Goal: Task Accomplishment & Management: Manage account settings

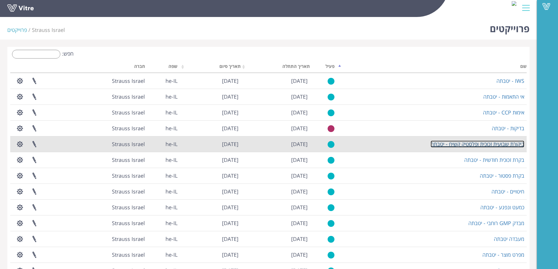
click at [370, 144] on link "ביקורת שבועית זכוכית ופלסטיק קשיח - יטבתה" at bounding box center [477, 144] width 94 height 7
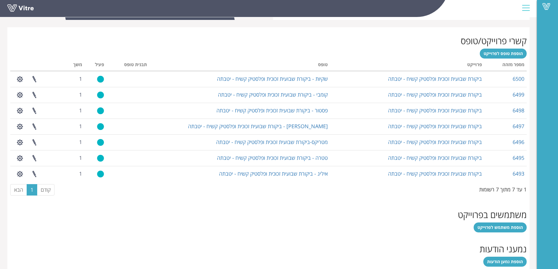
scroll to position [223, 0]
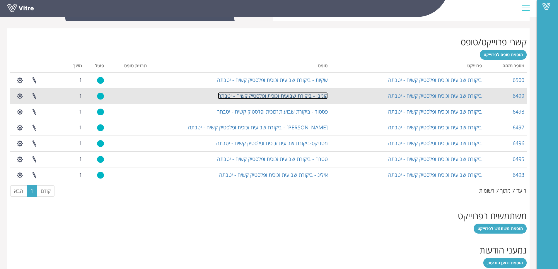
click at [283, 95] on link "קומבי - ביקורת שבועית זכוכית ופלסטיק קשיח - יטבתה" at bounding box center [273, 95] width 110 height 7
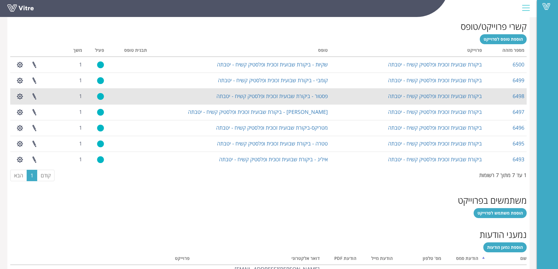
scroll to position [243, 0]
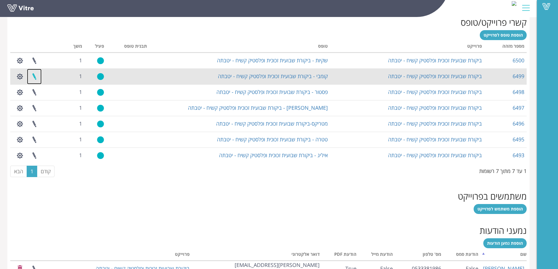
click at [33, 75] on link at bounding box center [34, 77] width 15 height 16
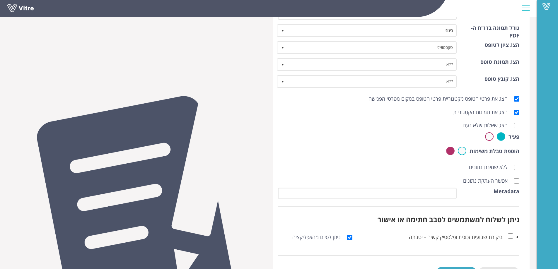
scroll to position [183, 0]
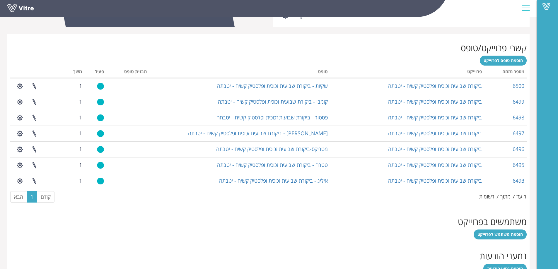
scroll to position [247, 0]
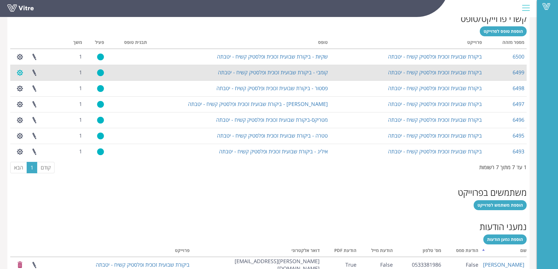
click at [17, 72] on button "button" at bounding box center [20, 73] width 15 height 16
click at [21, 88] on link "ניהול הגדרות משימה" at bounding box center [36, 87] width 46 height 8
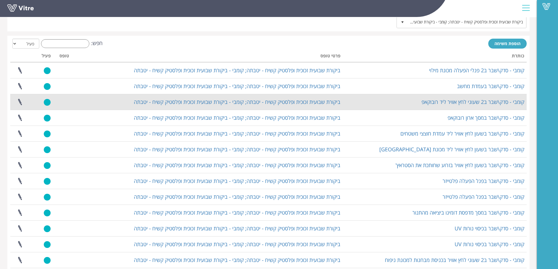
scroll to position [29, 0]
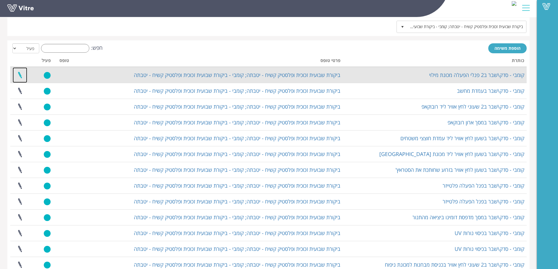
click at [21, 76] on link at bounding box center [20, 75] width 15 height 16
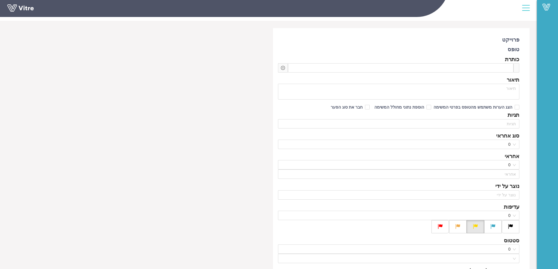
type input "[PERSON_NAME]"
type input "720"
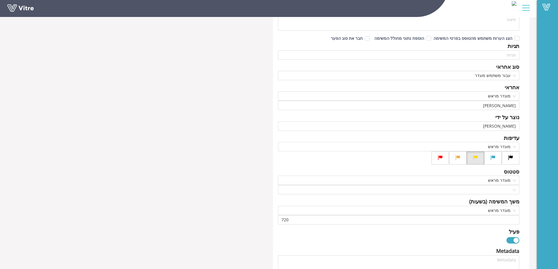
scroll to position [88, 0]
type textarea "נמצא שבר\סדק ב2 פנלי הפעלה מכונת מילוי, יש לוודא האם המפעיל טיפל או נפתחה תקלה …"
type input "יובל רן"
type input "24"
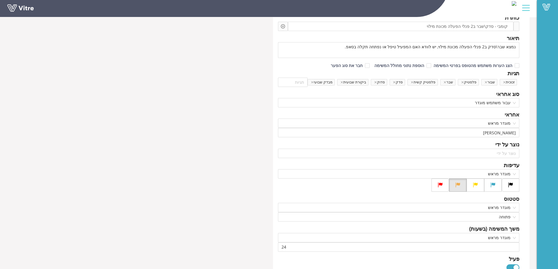
scroll to position [0, 0]
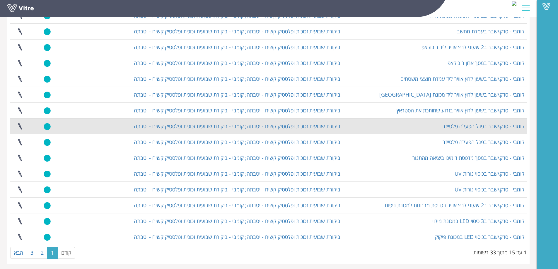
scroll to position [91, 0]
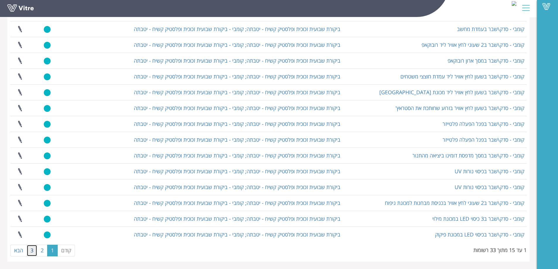
click at [32, 251] on link "3" at bounding box center [32, 251] width 11 height 12
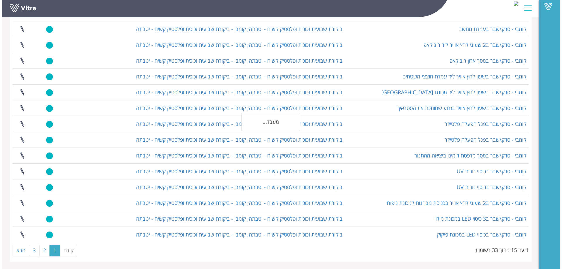
scroll to position [0, 0]
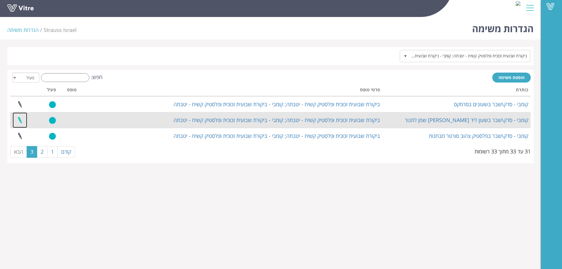
click at [22, 120] on link at bounding box center [20, 120] width 15 height 16
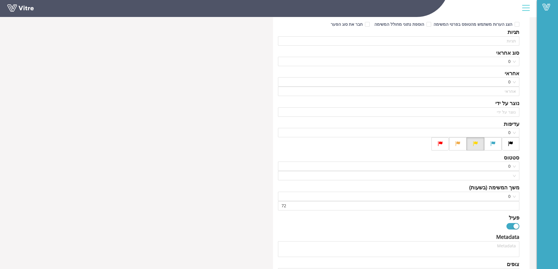
type input "[PERSON_NAME]"
type input "720"
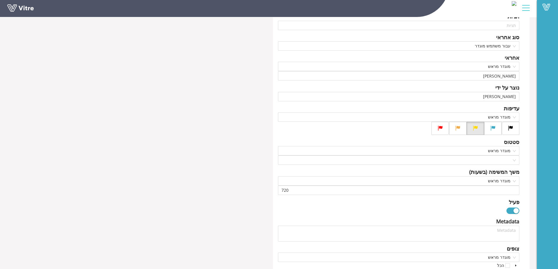
type input "[PERSON_NAME]"
type input "24"
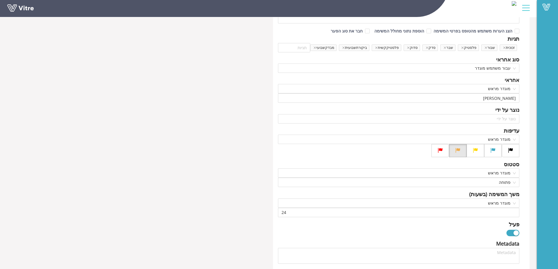
scroll to position [0, 0]
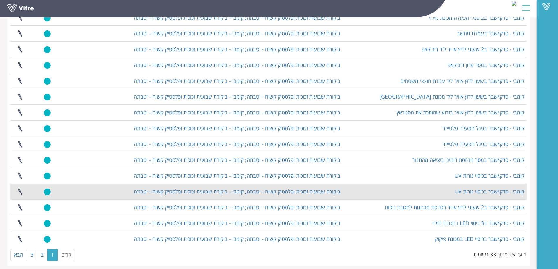
scroll to position [91, 0]
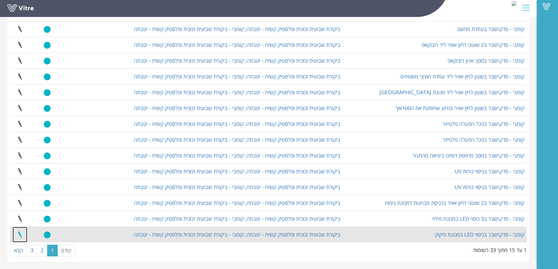
click at [18, 234] on link at bounding box center [20, 235] width 15 height 16
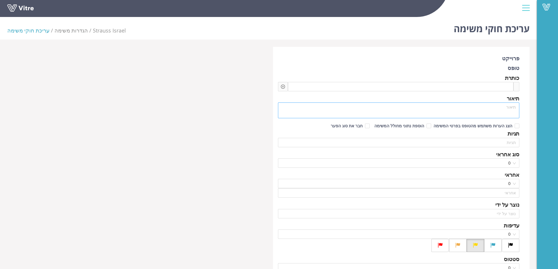
type input "[PERSON_NAME]"
type input "720"
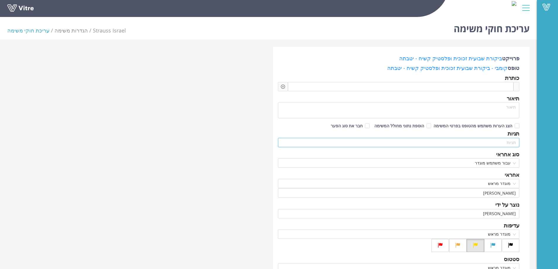
type input "גולן בוהדנה"
type input "24"
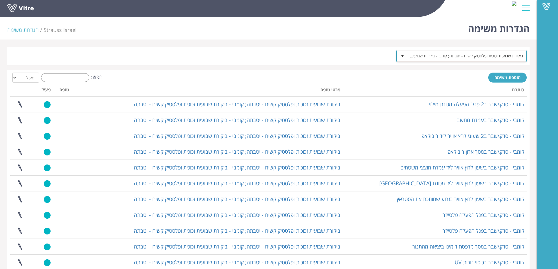
click at [429, 52] on span "ביקורת שבועית זכוכית ופלסטיק קשיח - יטבתה; קומבי - ביקורת שבועית זכוכית ופלסטיק…" at bounding box center [466, 56] width 119 height 11
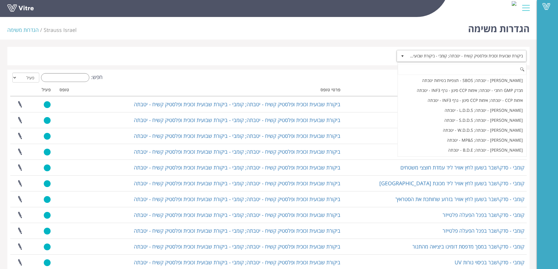
scroll to position [873, 0]
click at [327, 70] on div "הוספת משימה חפש: הכל פעיל לא פעיל מעבד... כותרת פרטי טופס טופס פעיל קומבי - סדק…" at bounding box center [268, 211] width 522 height 283
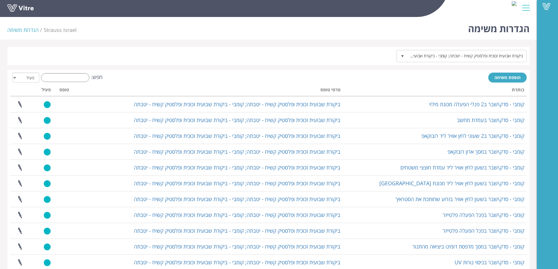
click at [528, 8] on div at bounding box center [525, 8] width 13 height 16
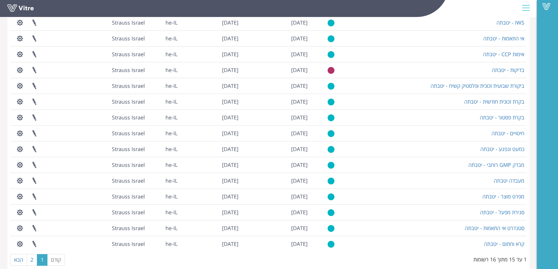
scroll to position [59, 0]
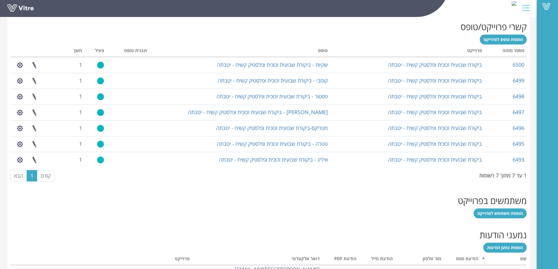
scroll to position [223, 0]
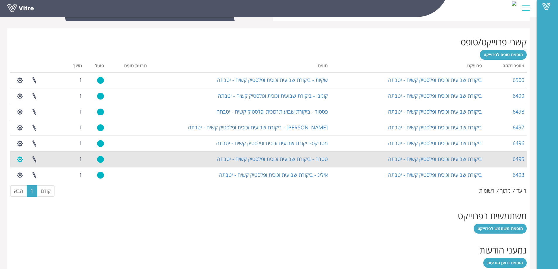
click at [19, 157] on button "button" at bounding box center [20, 160] width 15 height 16
click at [22, 175] on link "ניהול הגדרות משימה" at bounding box center [36, 174] width 46 height 8
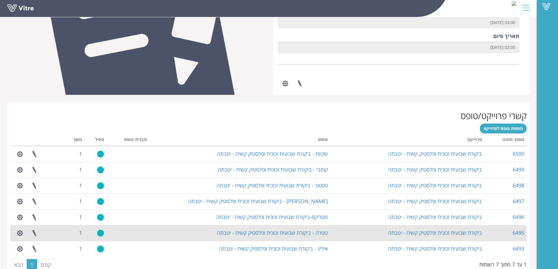
scroll to position [214, 0]
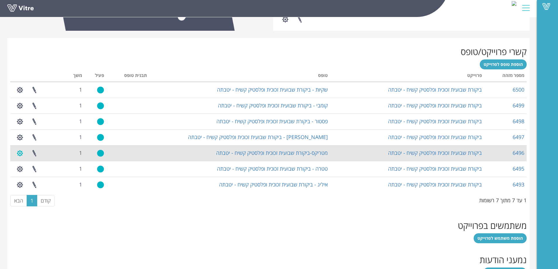
click at [22, 153] on button "button" at bounding box center [20, 154] width 15 height 16
click at [25, 165] on link "ניהול הגדרות משימה" at bounding box center [36, 167] width 46 height 8
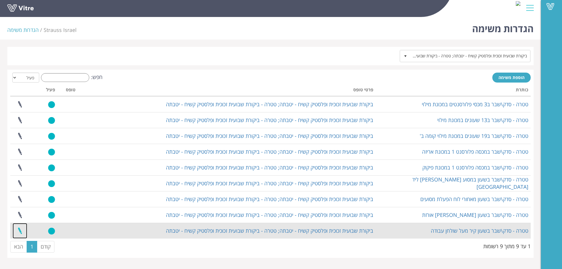
click at [21, 232] on link at bounding box center [20, 231] width 15 height 16
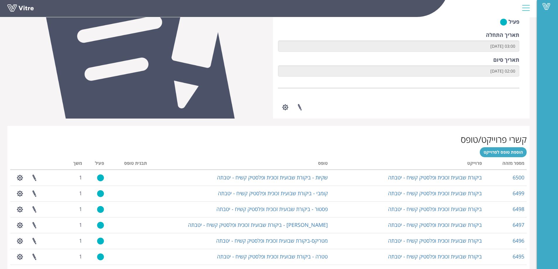
scroll to position [126, 0]
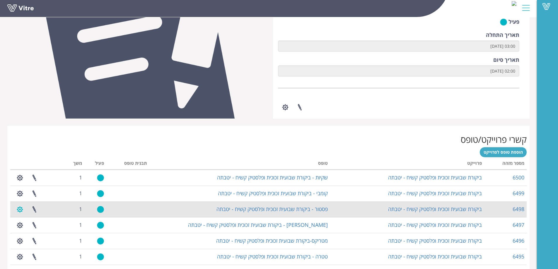
click at [19, 208] on button "button" at bounding box center [20, 210] width 15 height 16
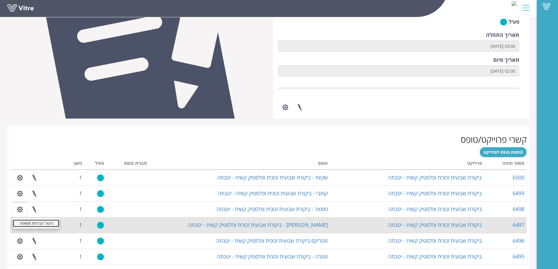
click at [35, 224] on link "ניהול הגדרות משימה" at bounding box center [36, 224] width 46 height 8
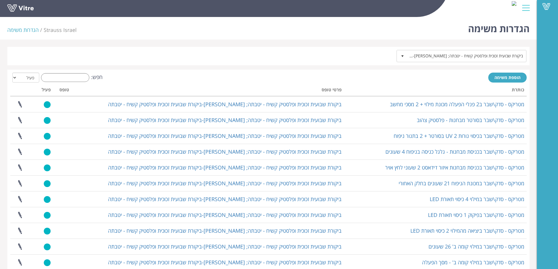
scroll to position [29, 0]
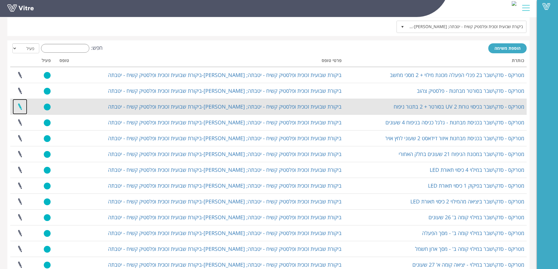
click at [19, 104] on link at bounding box center [20, 107] width 15 height 16
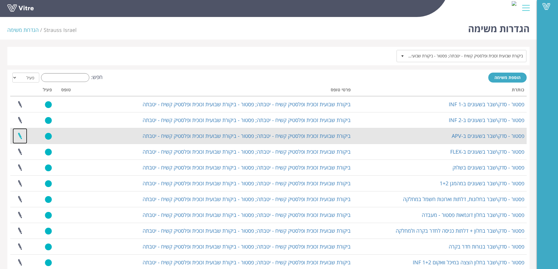
click at [20, 137] on link at bounding box center [20, 136] width 15 height 16
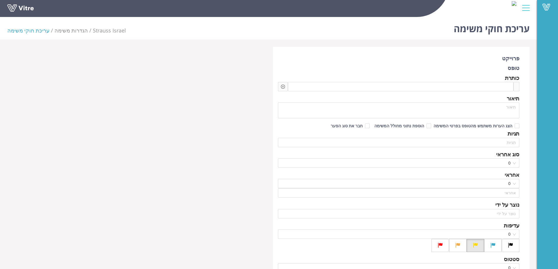
type input "[PERSON_NAME]"
type input "720"
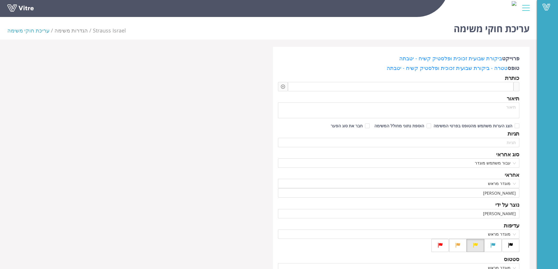
type input "[PERSON_NAME]"
type input "24"
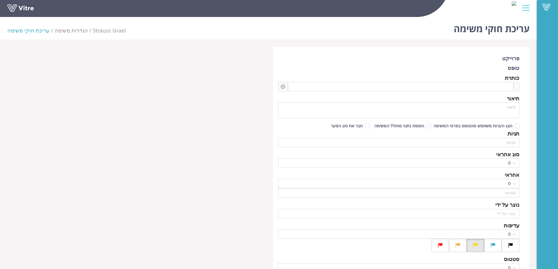
type input "[PERSON_NAME]"
type input "720"
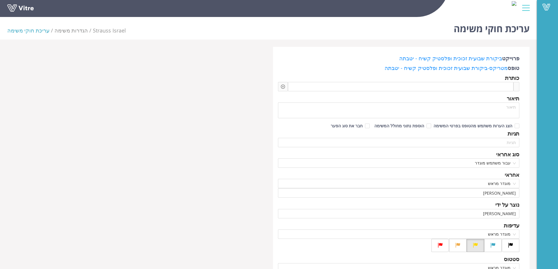
type input "גולן בוהדנה"
type input "24"
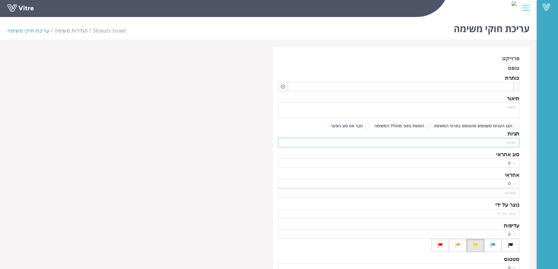
type input "[PERSON_NAME]"
type input "720"
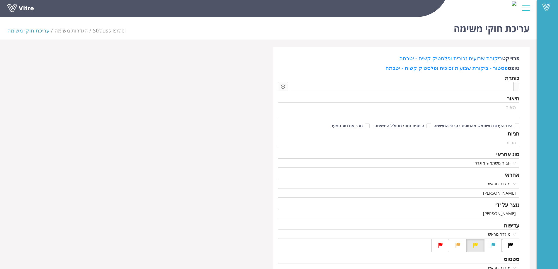
type input "[PERSON_NAME] [PERSON_NAME]"
type input "24"
